Goal: Task Accomplishment & Management: Use online tool/utility

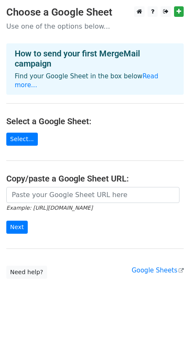
click at [139, 137] on main "Choose a Google Sheet Use one of the options below... How to send your first Me…" at bounding box center [95, 142] width 190 height 272
click at [29, 133] on link "Select..." at bounding box center [22, 139] width 32 height 13
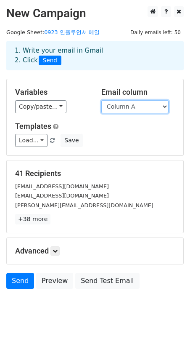
click at [128, 109] on select "Column A" at bounding box center [134, 106] width 67 height 13
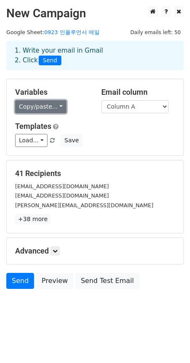
click at [53, 107] on link "Copy/paste..." at bounding box center [40, 106] width 51 height 13
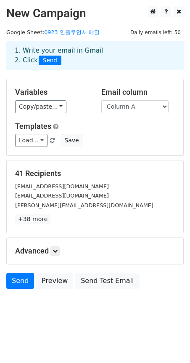
click at [86, 109] on div "Copy/paste... {{Column A}}" at bounding box center [52, 106] width 74 height 13
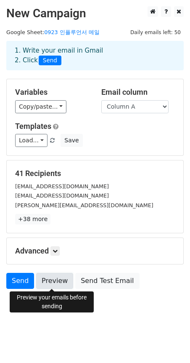
click at [58, 284] on link "Preview" at bounding box center [54, 281] width 37 height 16
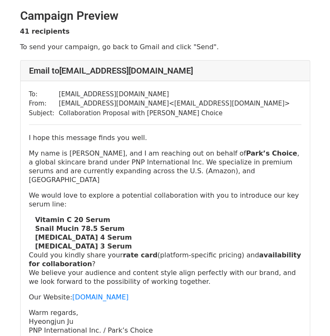
click at [226, 176] on p "My name is Hyeongjun Ju, and I am reaching out on behalf of Park’s Choice , a g…" at bounding box center [165, 166] width 273 height 35
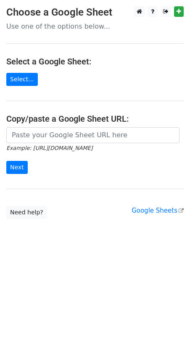
click at [77, 170] on form "Example: [URL][DOMAIN_NAME] Next" at bounding box center [95, 150] width 178 height 47
click at [76, 165] on form "Example: [URL][DOMAIN_NAME] Next" at bounding box center [95, 150] width 178 height 47
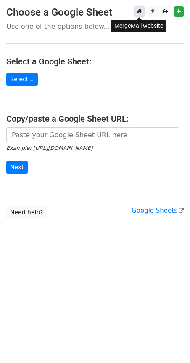
click at [139, 13] on icon at bounding box center [139, 11] width 5 height 6
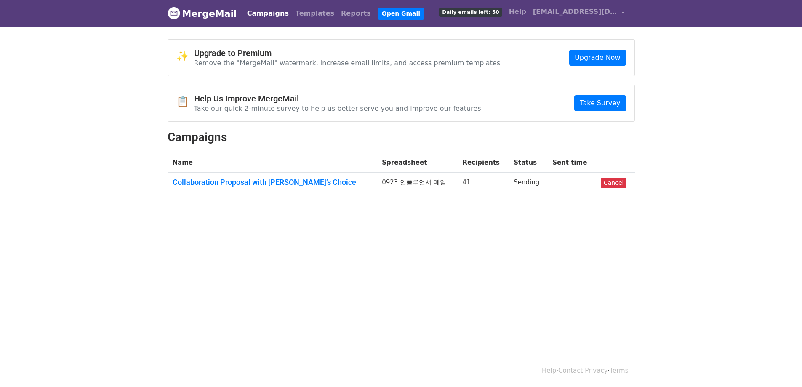
click at [459, 113] on div "📋 Help Us Improve MergeMail Take our quick 2-minute survey to help us better se…" at bounding box center [401, 103] width 466 height 36
click at [458, 188] on td "41" at bounding box center [482, 184] width 51 height 23
click at [306, 180] on link "Collaboration Proposal with Park’s Choice" at bounding box center [273, 182] width 200 height 9
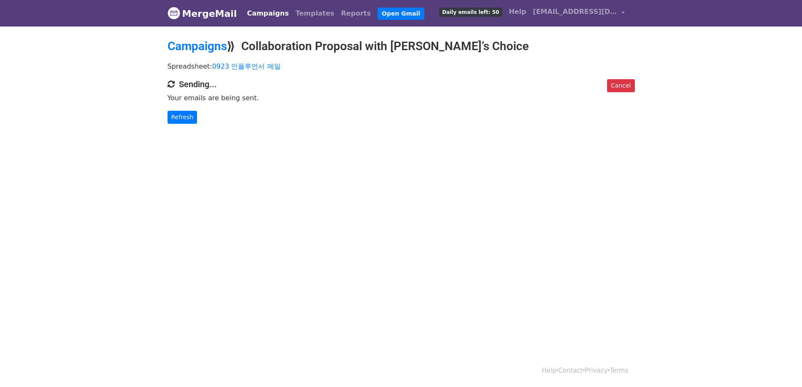
click at [291, 184] on html "MergeMail Campaigns Templates Reports Open Gmail Daily emails left: 50 Help [EM…" at bounding box center [401, 193] width 802 height 387
click at [171, 87] on icon at bounding box center [171, 84] width 7 height 8
click at [257, 100] on p "Your emails are being sent." at bounding box center [401, 97] width 467 height 9
click at [409, 125] on body "MergeMail Campaigns Templates Reports Open Gmail Daily emails left: 50 Help pnp…" at bounding box center [401, 78] width 802 height 157
click at [185, 116] on link "Refresh" at bounding box center [183, 117] width 30 height 13
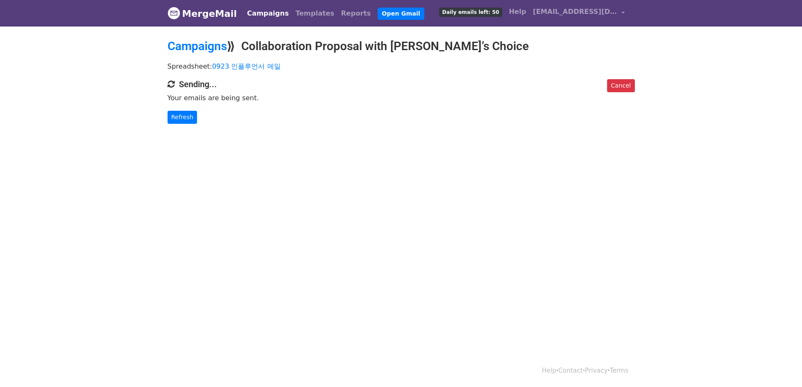
drag, startPoint x: 231, startPoint y: 246, endPoint x: 173, endPoint y: 256, distance: 58.1
drag, startPoint x: 173, startPoint y: 256, endPoint x: 135, endPoint y: 296, distance: 56.0
click at [135, 296] on html "MergeMail Campaigns Templates Reports Open Gmail Daily emails left: 50 Help pnp…" at bounding box center [401, 193] width 802 height 387
click at [376, 220] on html "MergeMail Campaigns Templates Reports Open Gmail Daily emails left: 50 Help pnp…" at bounding box center [401, 193] width 802 height 387
click at [335, 194] on html "MergeMail Campaigns Templates Reports Open Gmail Daily emails left: 50 Help pnp…" at bounding box center [401, 193] width 802 height 387
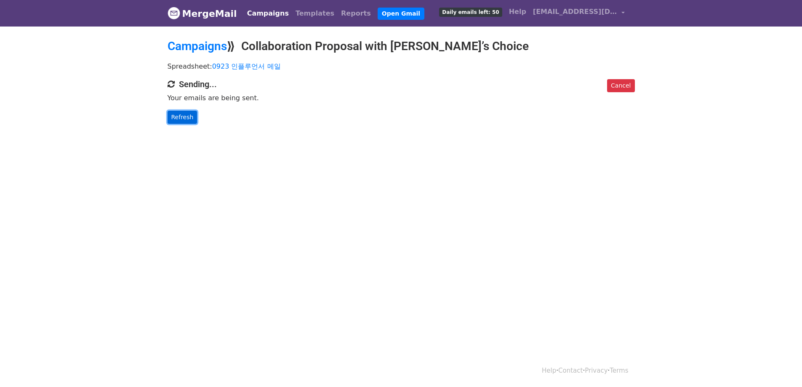
click at [185, 112] on link "Refresh" at bounding box center [183, 117] width 30 height 13
